Goal: Find specific page/section: Find specific page/section

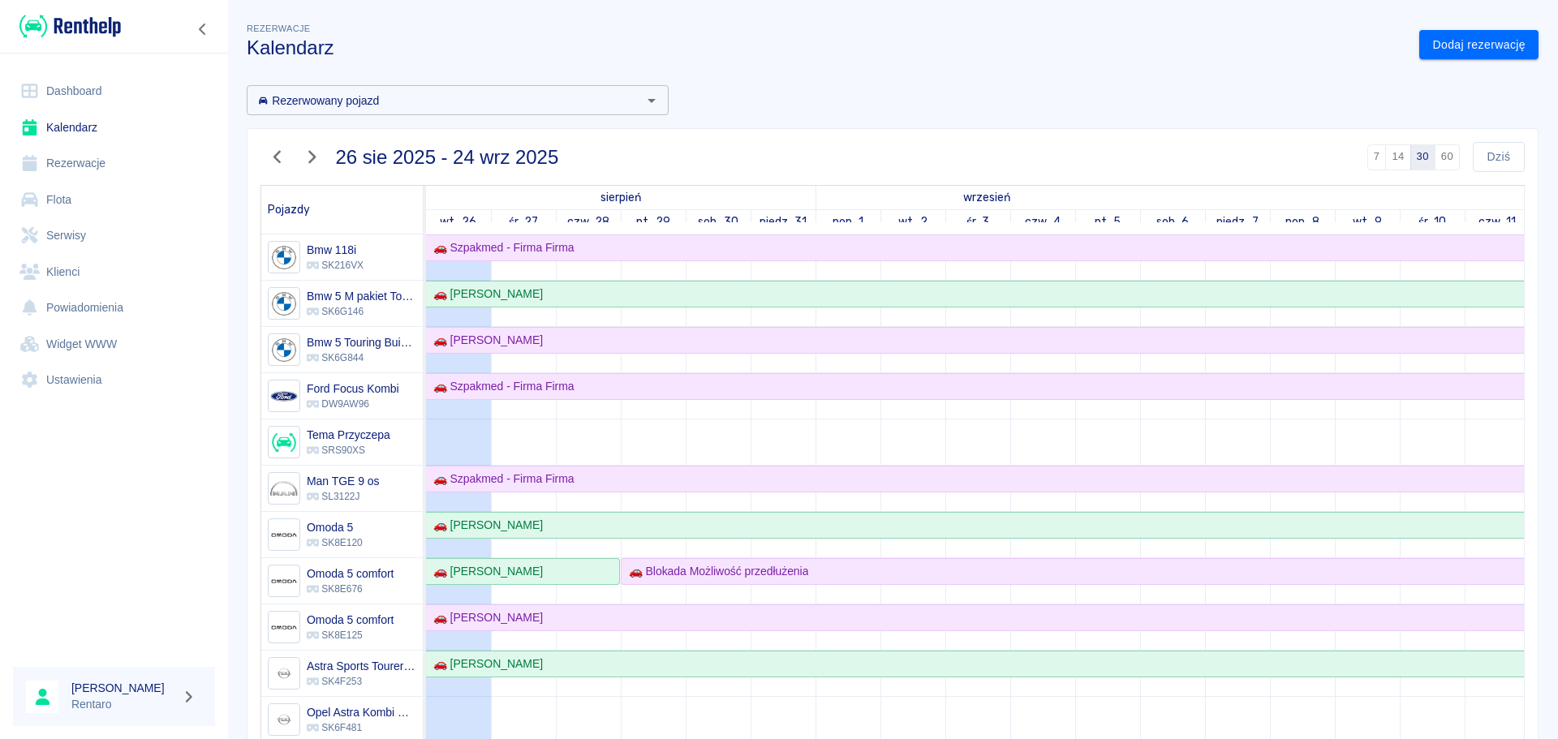
scroll to position [243, 0]
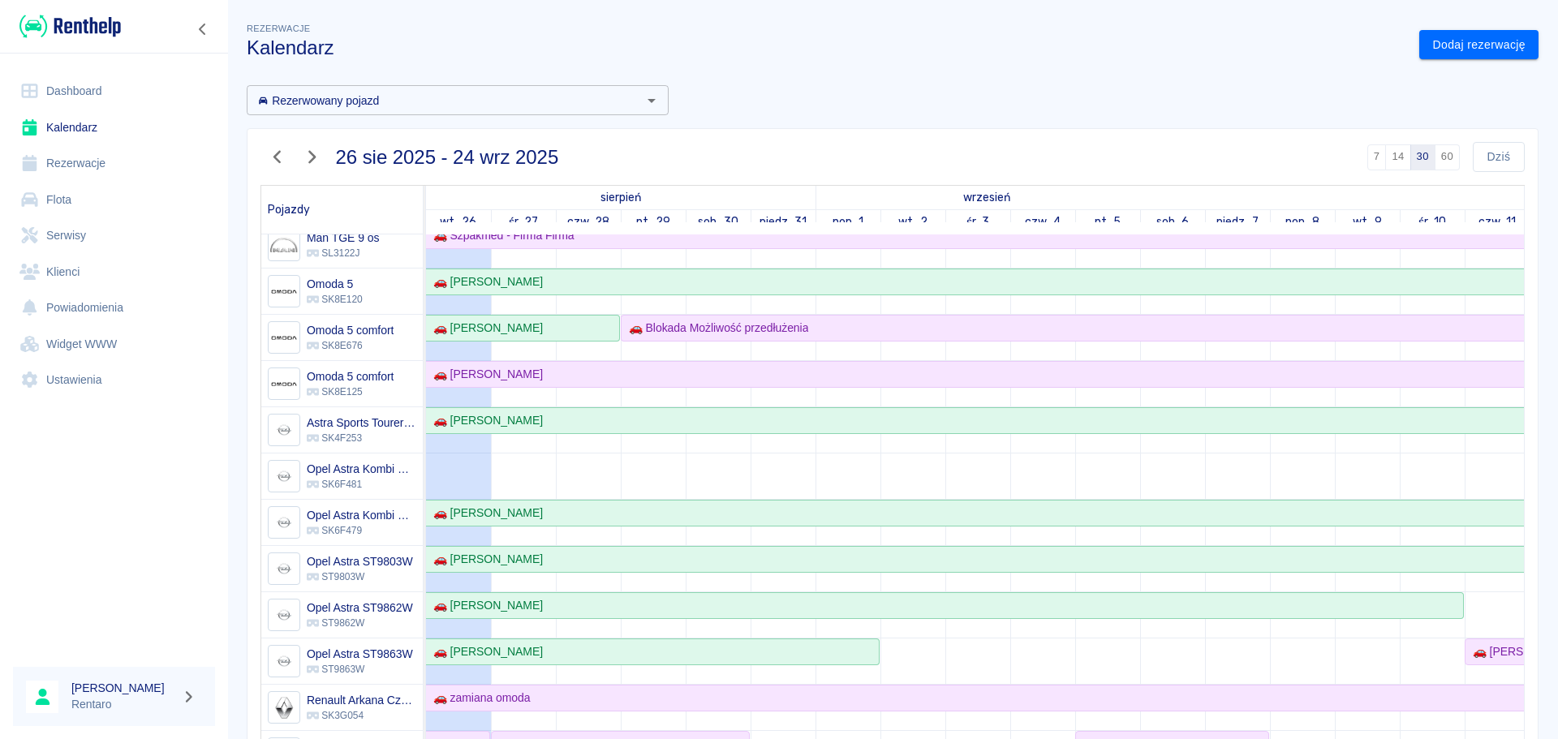
click at [108, 116] on link "Kalendarz" at bounding box center [114, 128] width 202 height 37
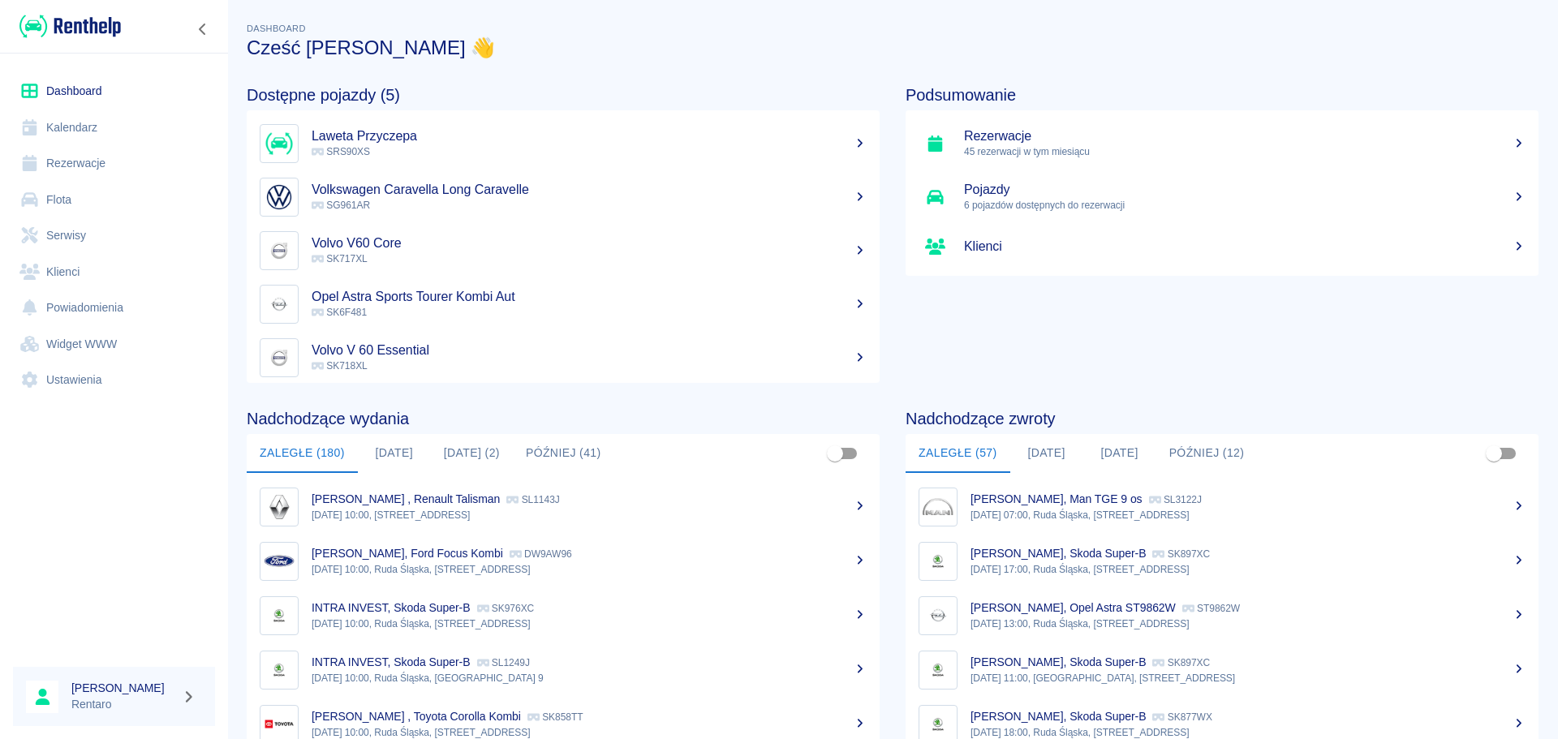
click at [97, 134] on link "Kalendarz" at bounding box center [114, 128] width 202 height 37
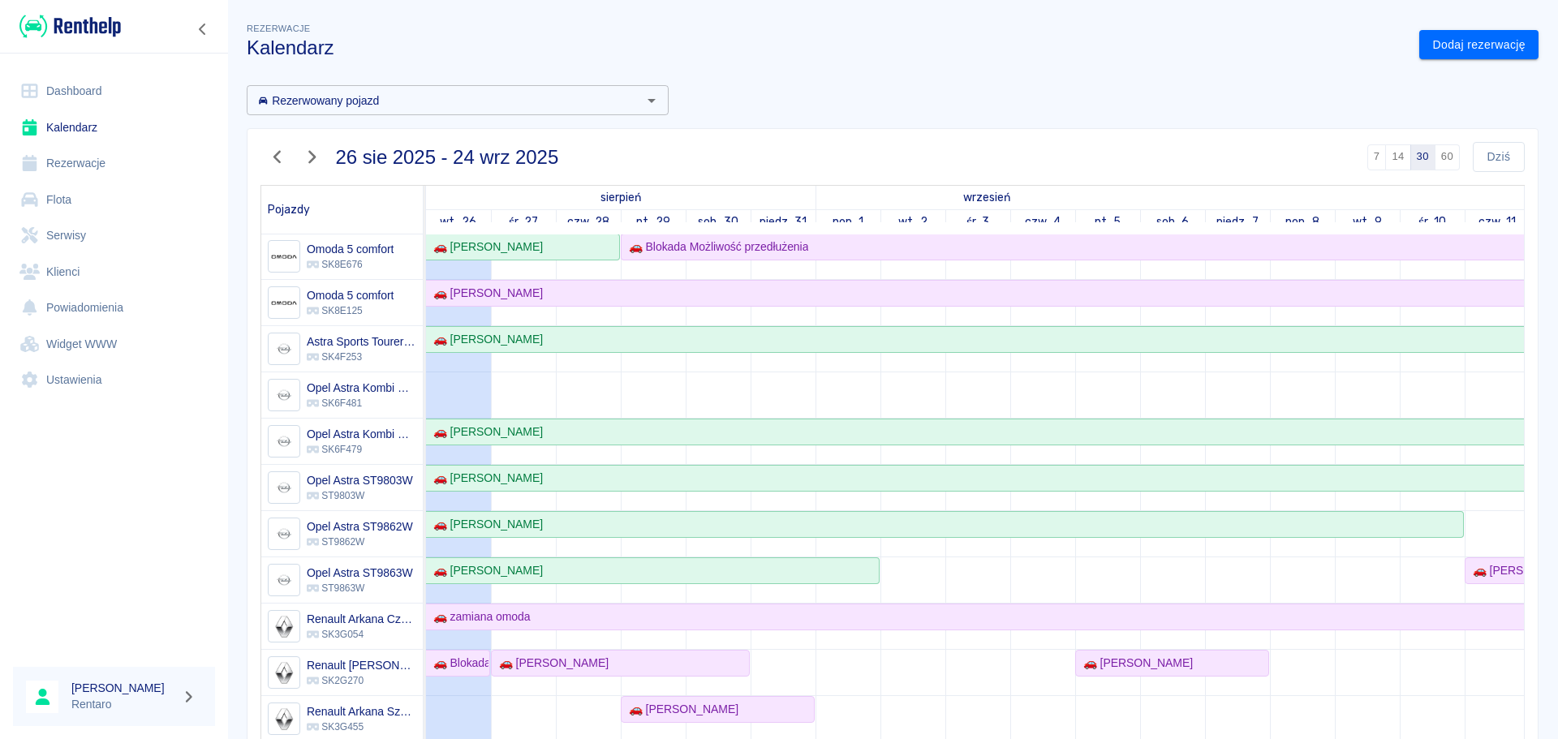
scroll to position [893, 0]
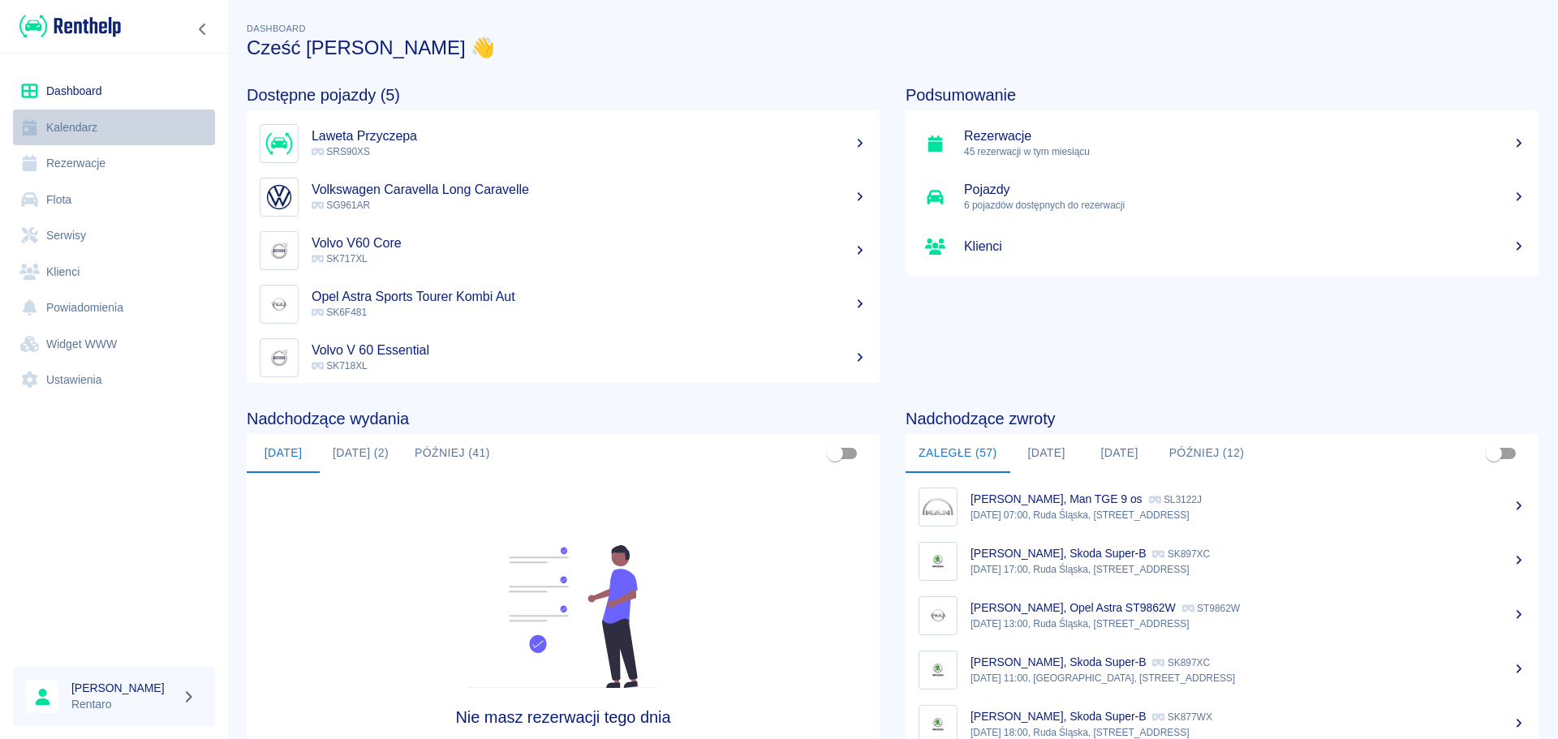
click at [86, 134] on link "Kalendarz" at bounding box center [114, 128] width 202 height 37
